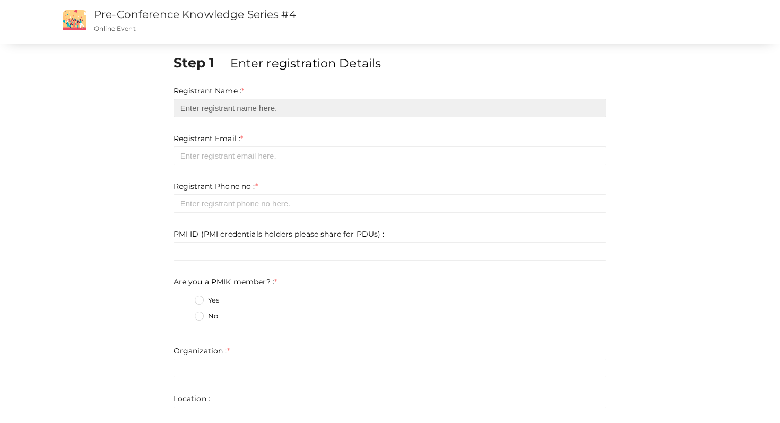
click at [369, 109] on input "text" at bounding box center [391, 108] width 434 height 19
type input "Vaisakh S M"
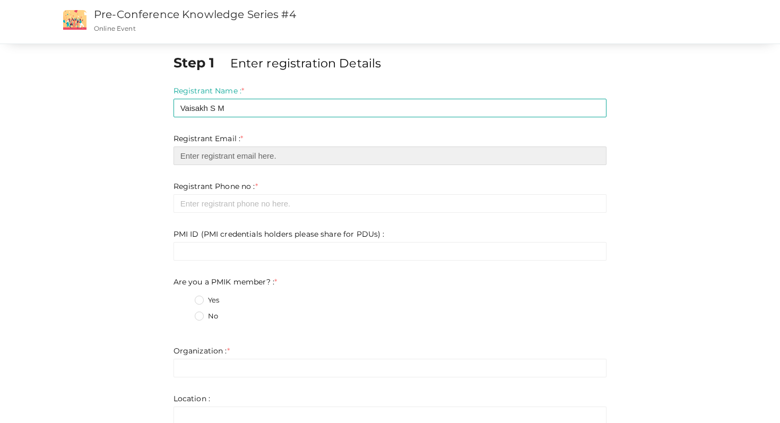
click at [258, 159] on input "email" at bounding box center [391, 156] width 434 height 19
type input "b"
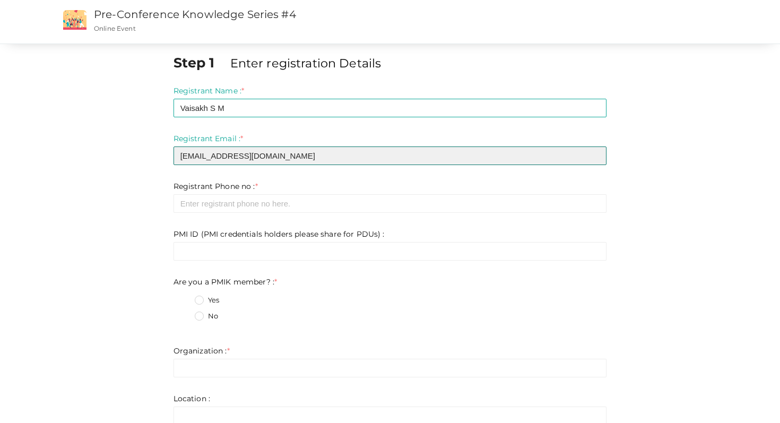
type input "[EMAIL_ADDRESS][DOMAIN_NAME]"
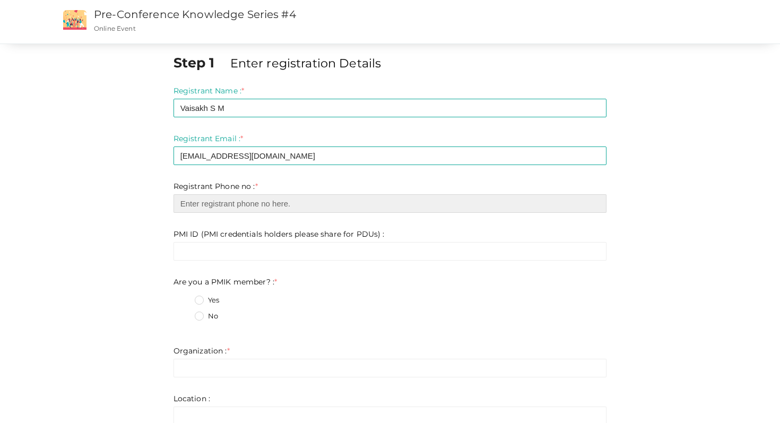
click at [288, 210] on input "number" at bounding box center [391, 203] width 434 height 19
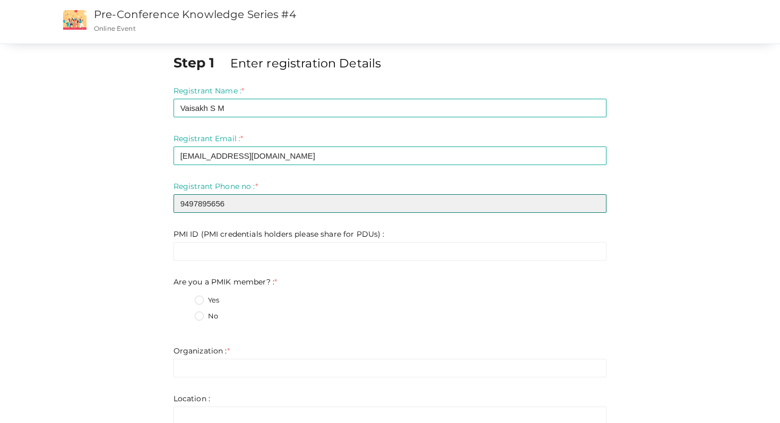
type input "9497895656"
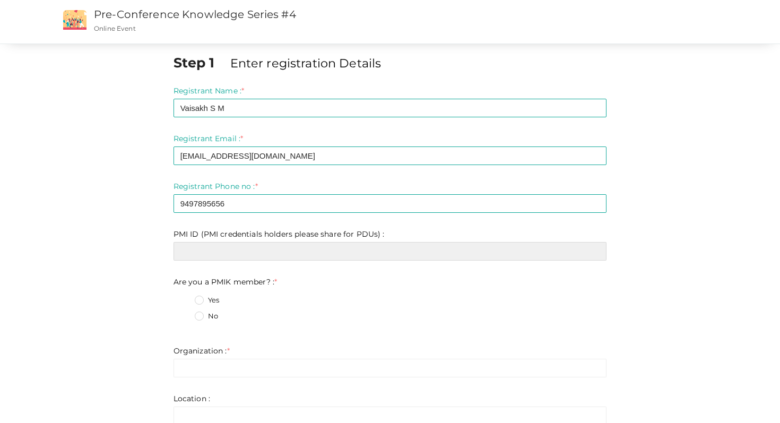
click at [231, 254] on input "text" at bounding box center [391, 251] width 434 height 19
paste input "11437768"
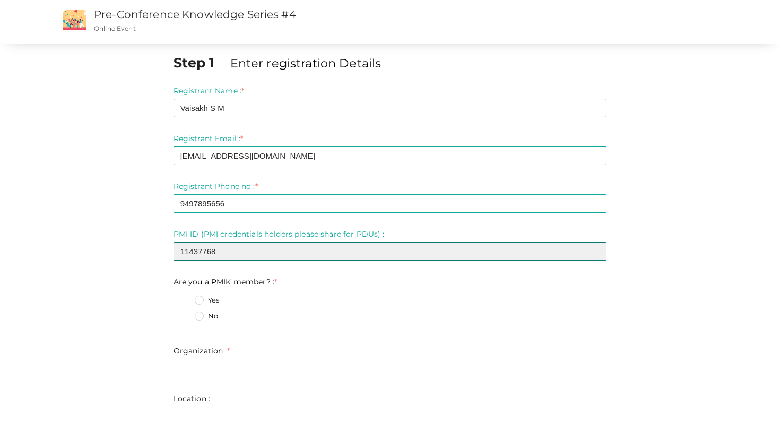
type input "11437768"
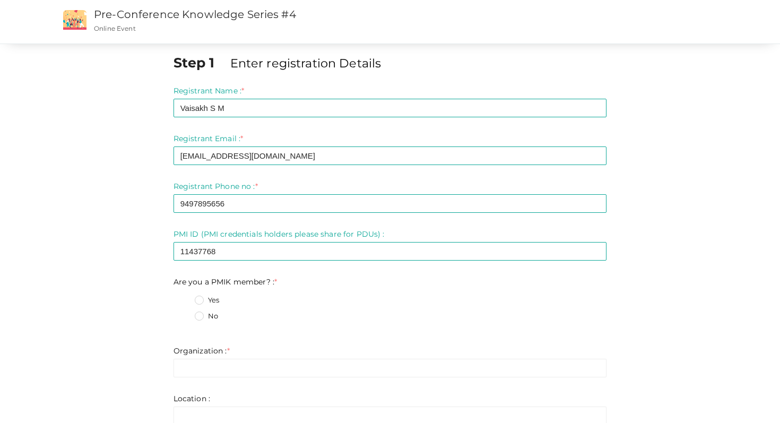
click at [201, 298] on label "Yes" at bounding box center [207, 300] width 24 height 11
click at [184, 297] on member\?\+0 "Yes" at bounding box center [184, 297] width 0 height 0
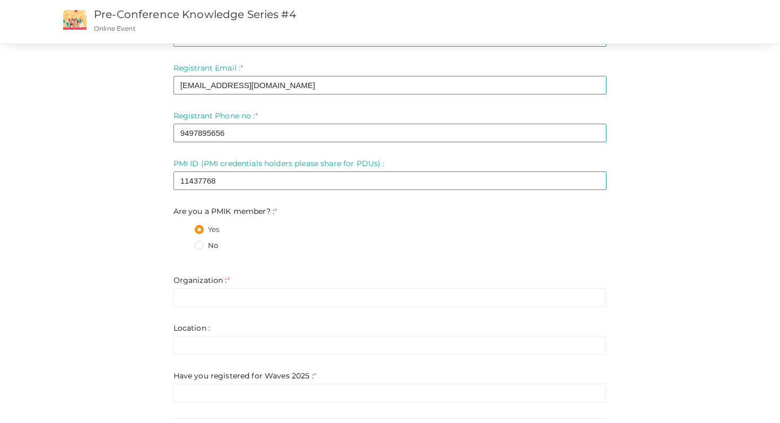
scroll to position [93, 0]
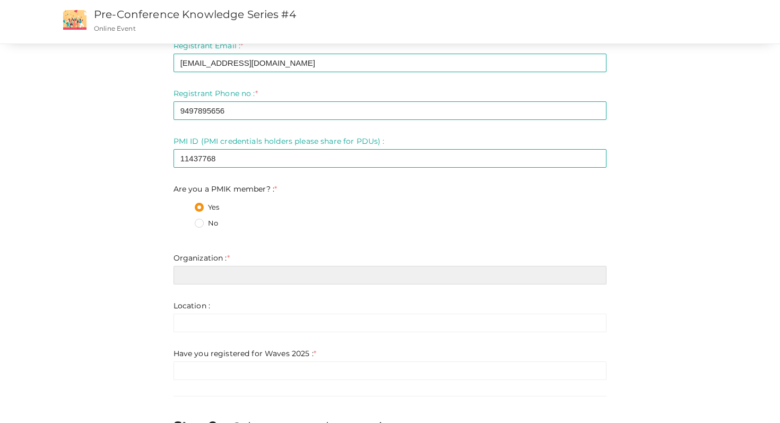
click at [258, 280] on input "text" at bounding box center [391, 275] width 434 height 19
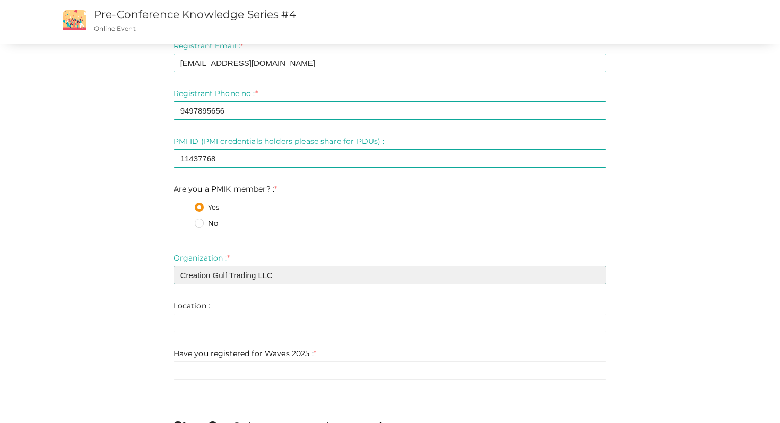
type input "Creation Gulf Trading LLC"
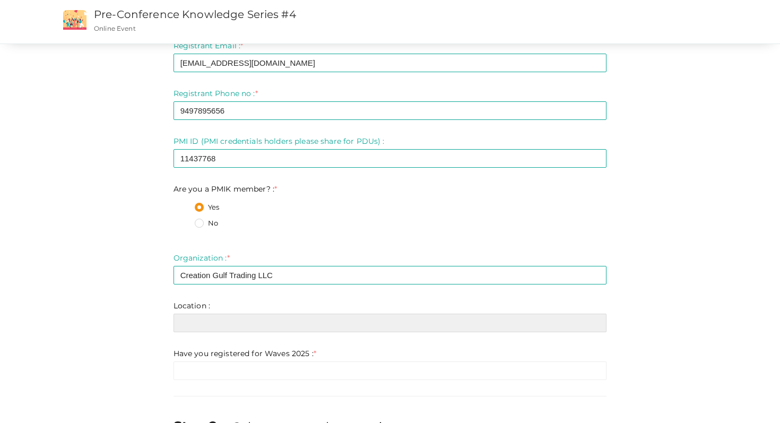
click at [244, 325] on input "text" at bounding box center [391, 323] width 434 height 19
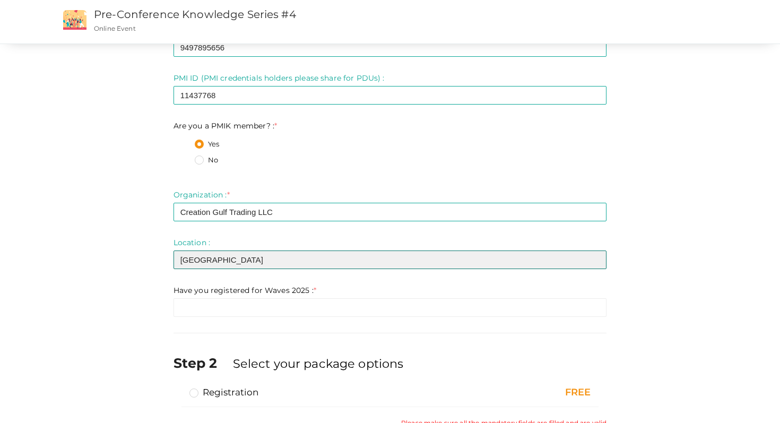
scroll to position [165, 0]
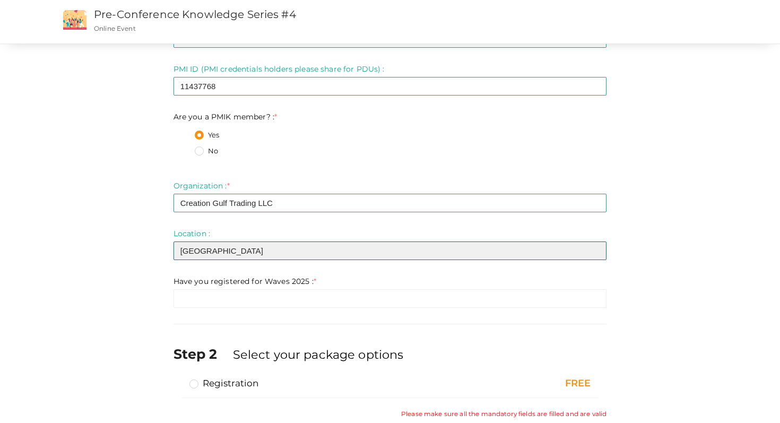
type input "[GEOGRAPHIC_DATA]"
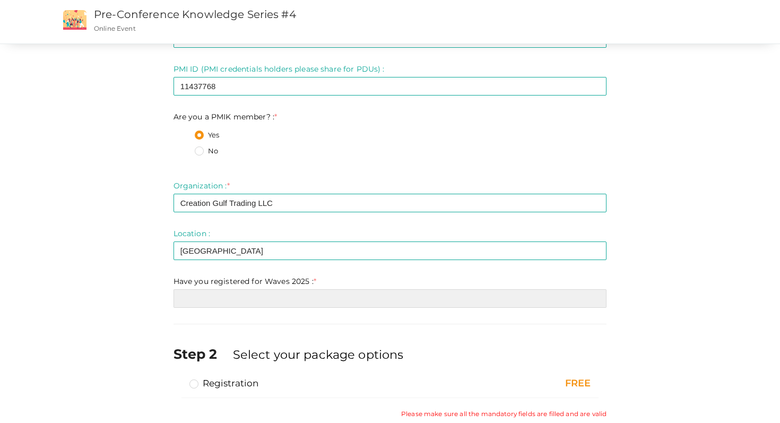
click at [281, 296] on input "text" at bounding box center [391, 298] width 434 height 19
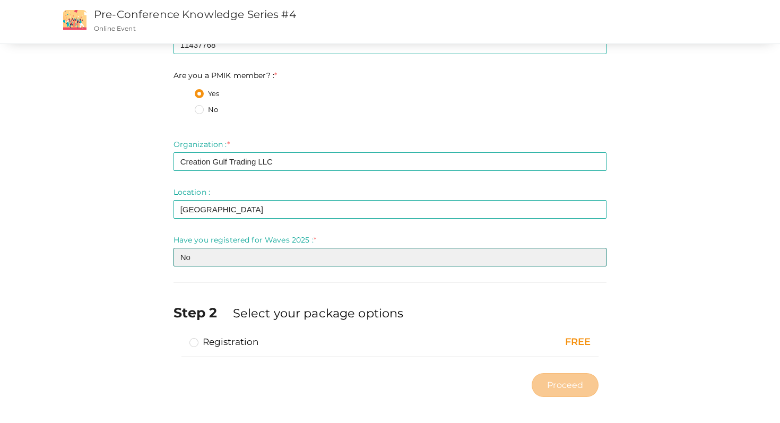
scroll to position [212, 0]
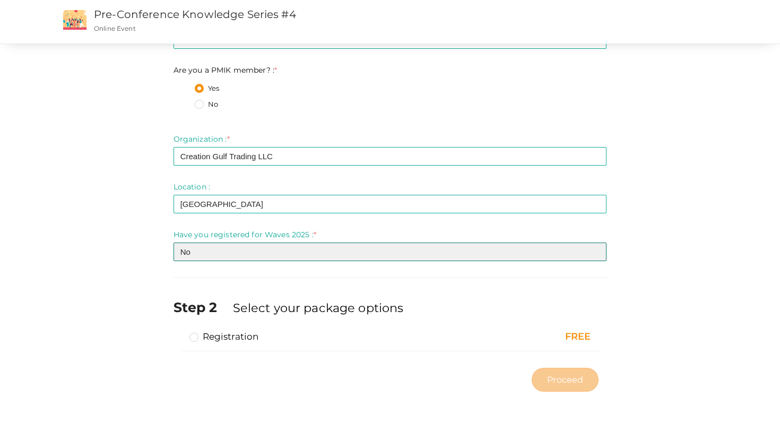
type input "No"
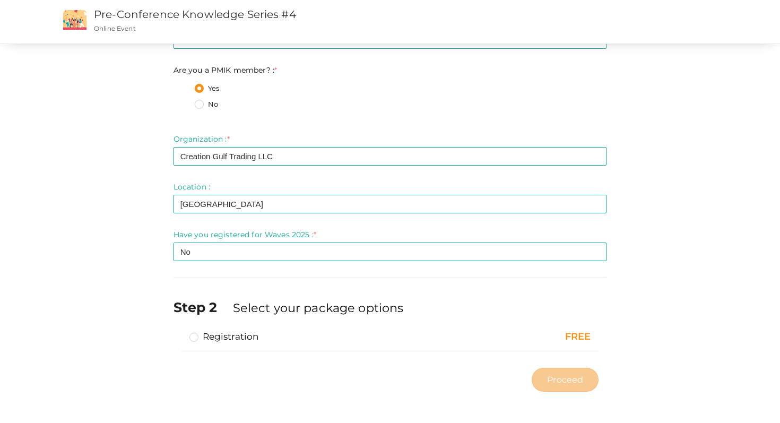
click at [197, 337] on label "Registration" at bounding box center [225, 336] width 70 height 13
click at [179, 332] on input "Registration" at bounding box center [179, 332] width 0 height 0
click at [556, 377] on span "Proceed" at bounding box center [565, 380] width 36 height 12
